Goal: Task Accomplishment & Management: Use online tool/utility

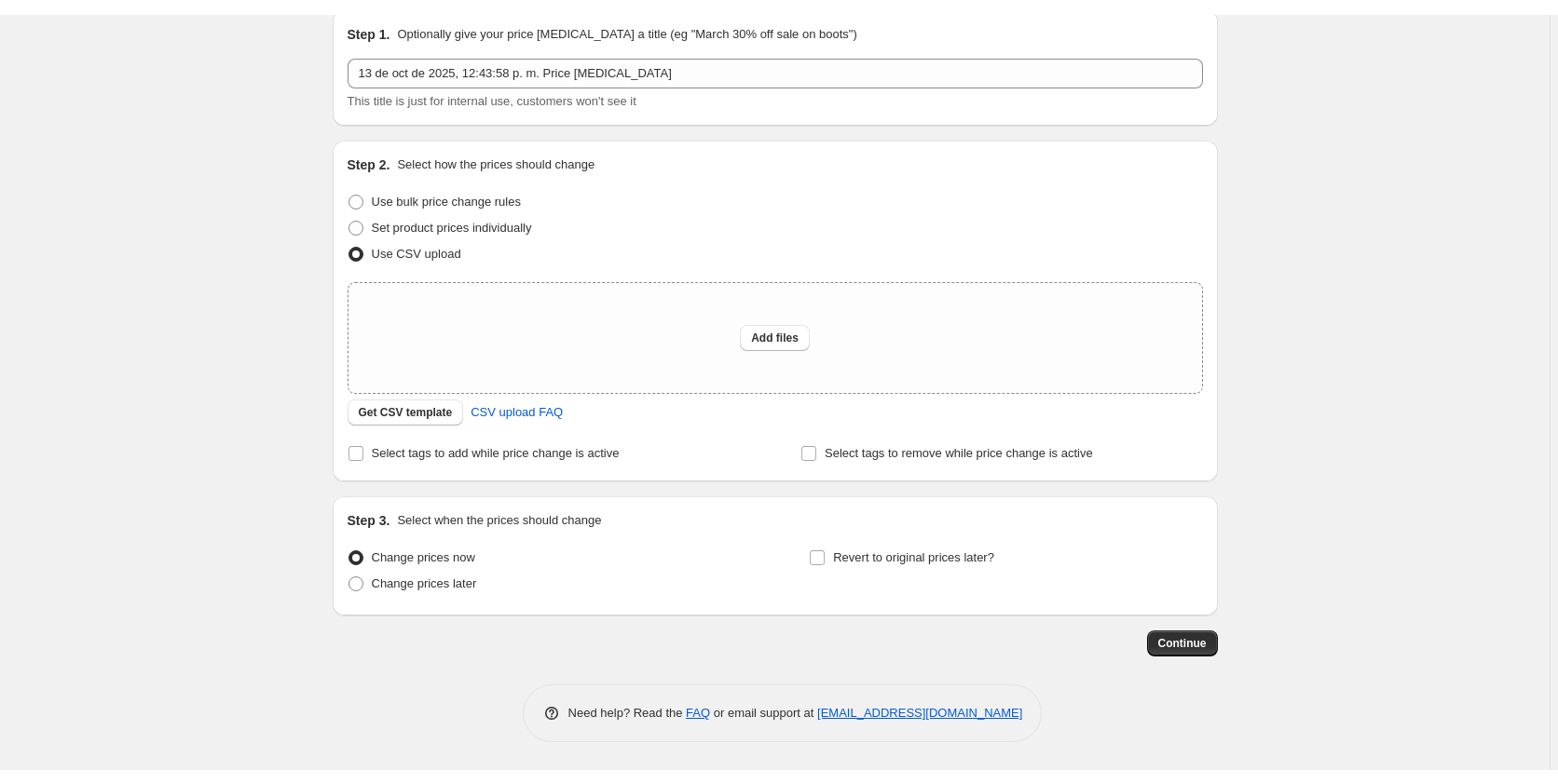
scroll to position [46, 0]
